Goal: Navigation & Orientation: Find specific page/section

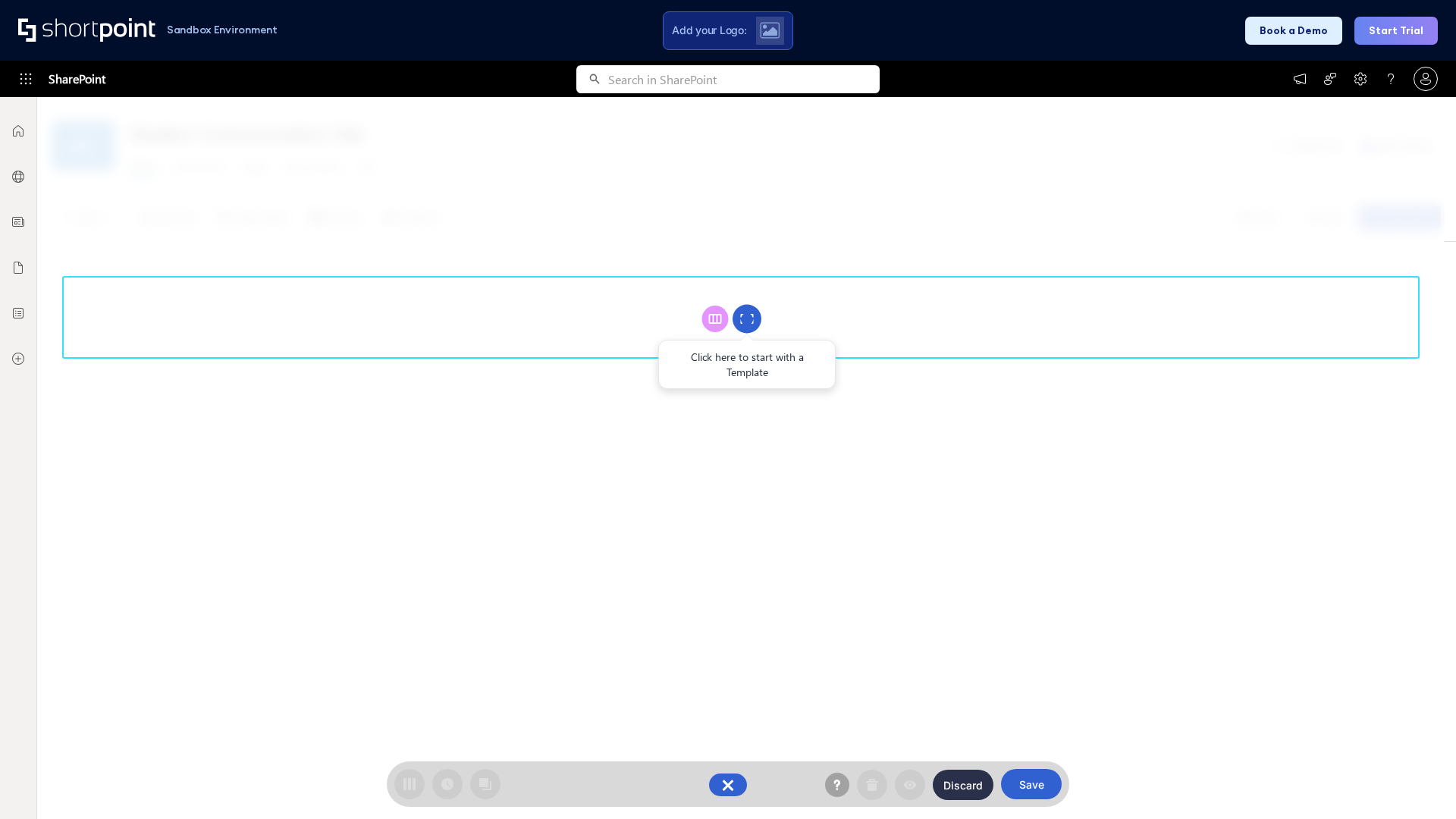
click at [747, 319] on circle at bounding box center [747, 320] width 29 height 29
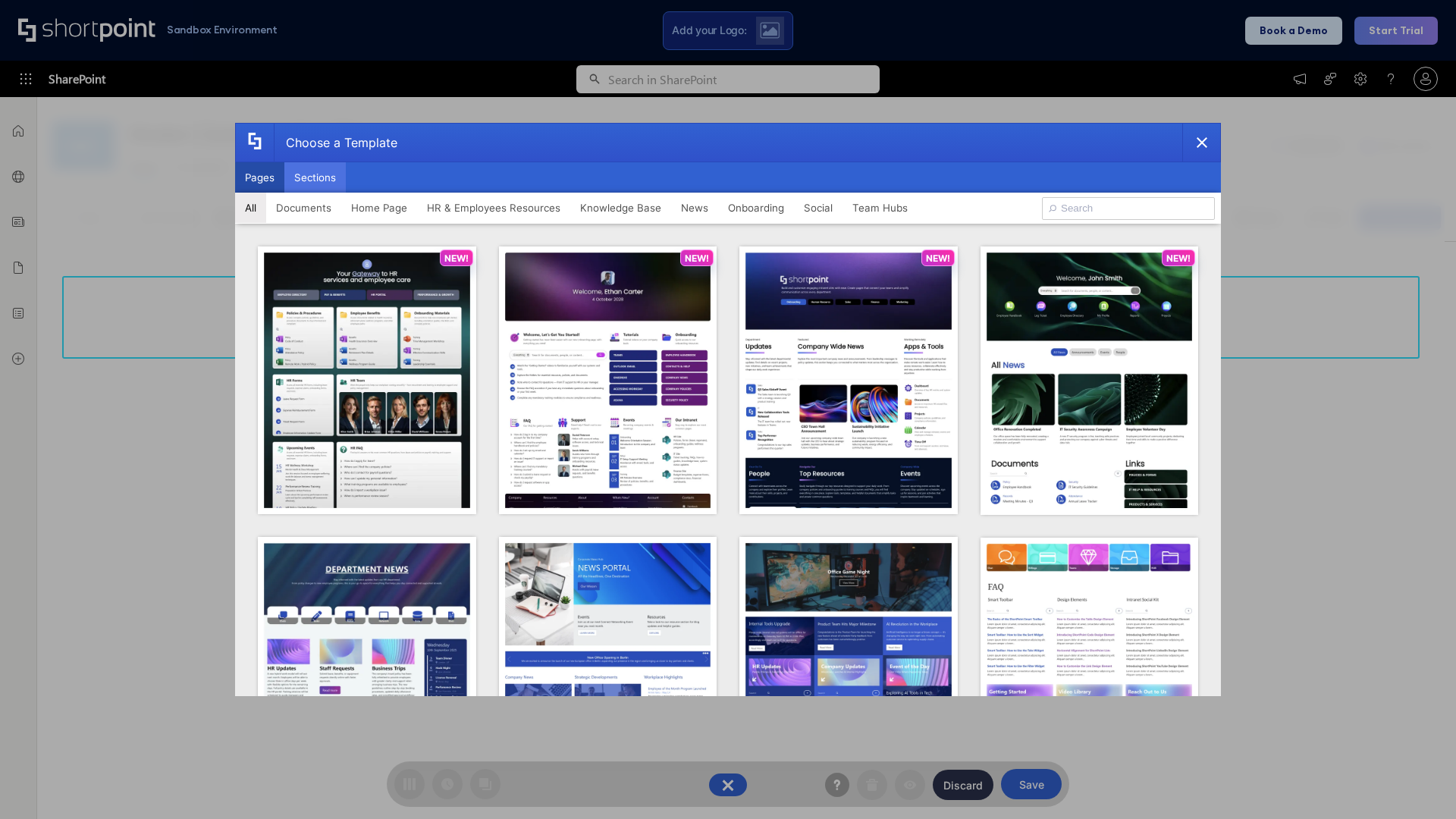
click at [314, 177] on button "Sections" at bounding box center [315, 177] width 61 height 31
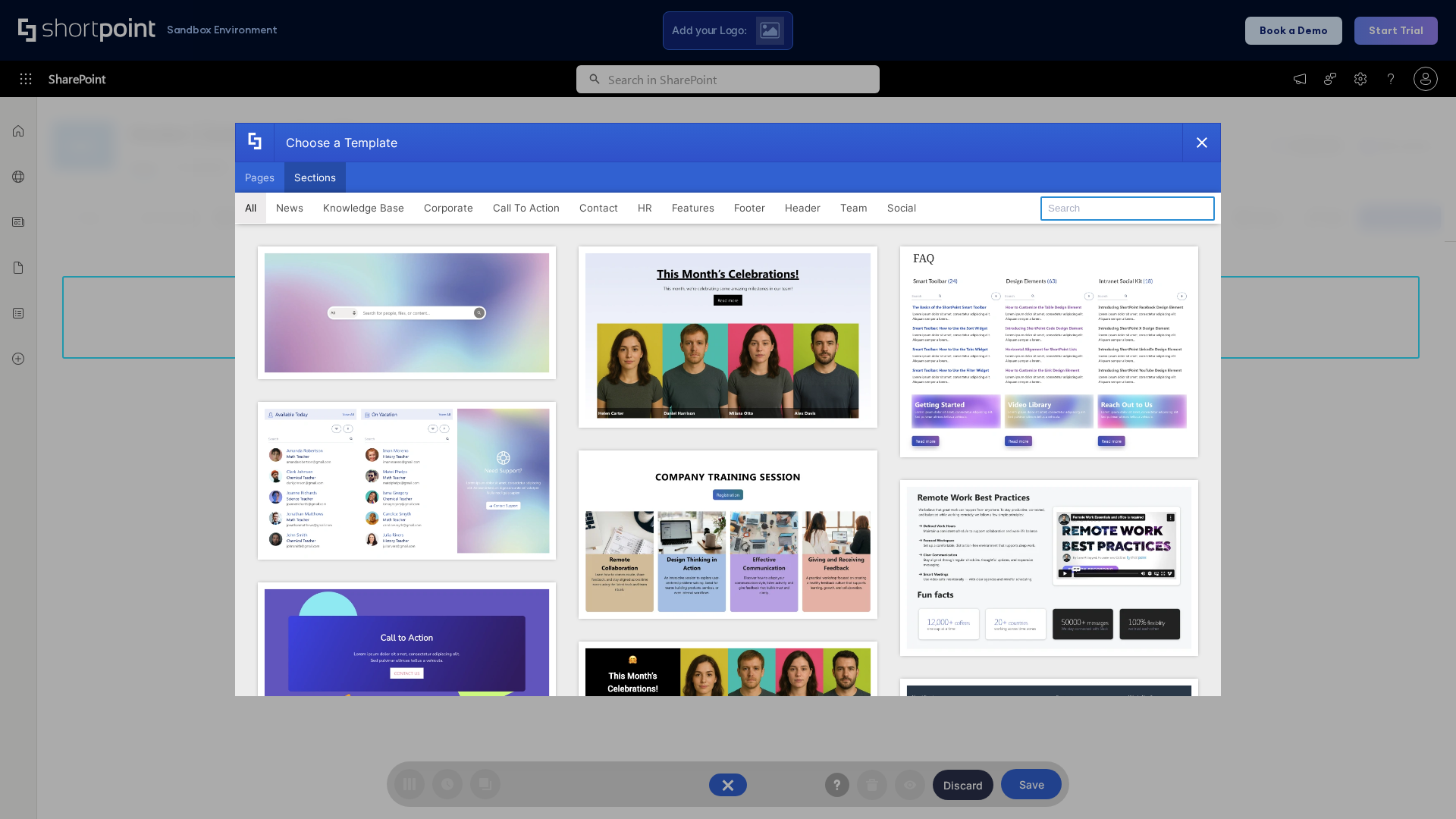
type input "Contact Us 1"
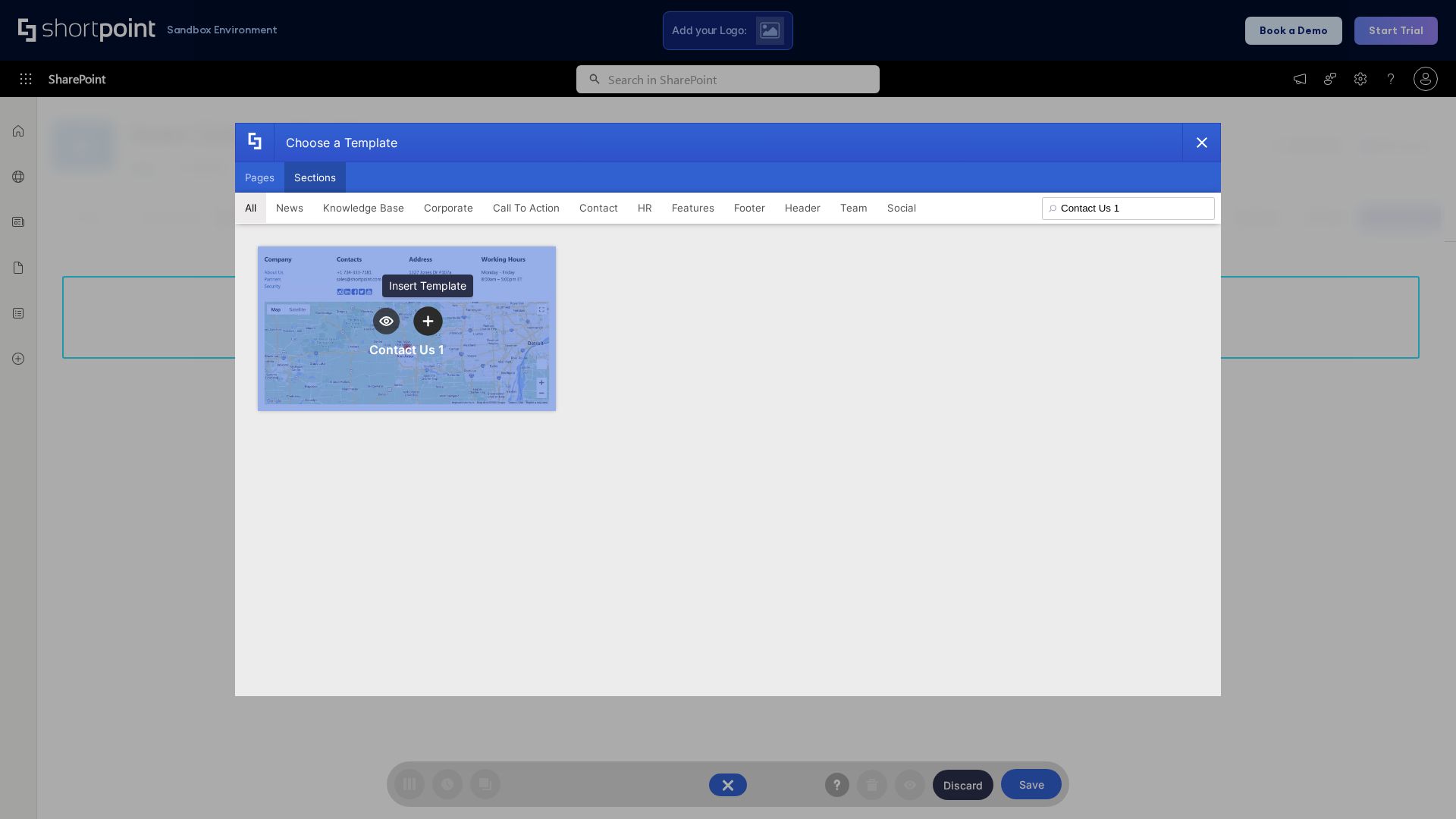
click at [428, 320] on icon "template selector" at bounding box center [427, 320] width 11 height 11
